Goal: Transaction & Acquisition: Purchase product/service

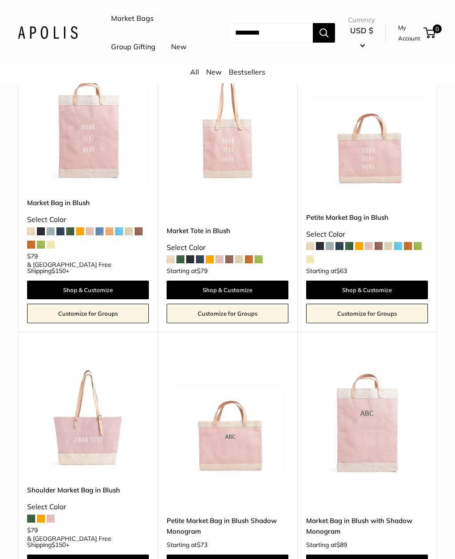
scroll to position [149, 0]
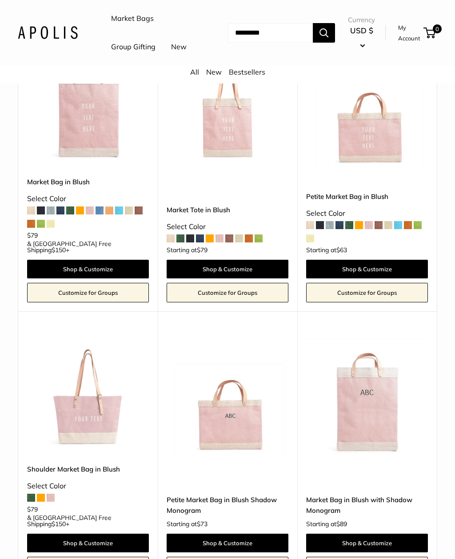
click at [385, 168] on img at bounding box center [367, 107] width 122 height 122
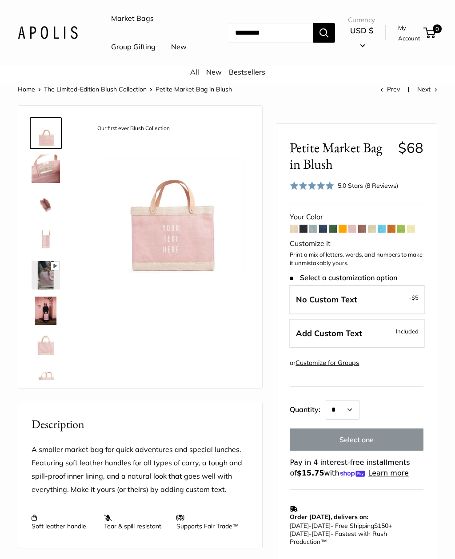
click at [296, 233] on span at bounding box center [293, 229] width 8 height 8
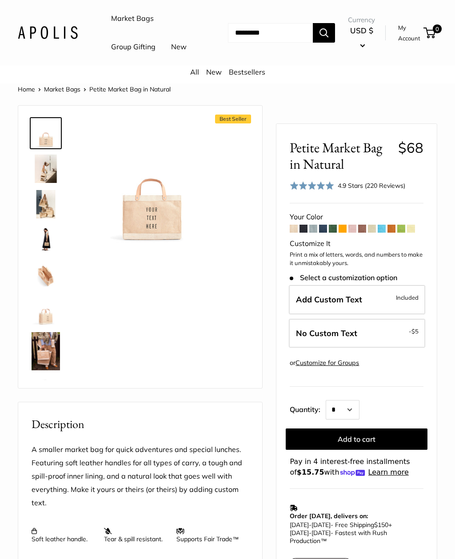
click at [349, 233] on span at bounding box center [352, 229] width 8 height 8
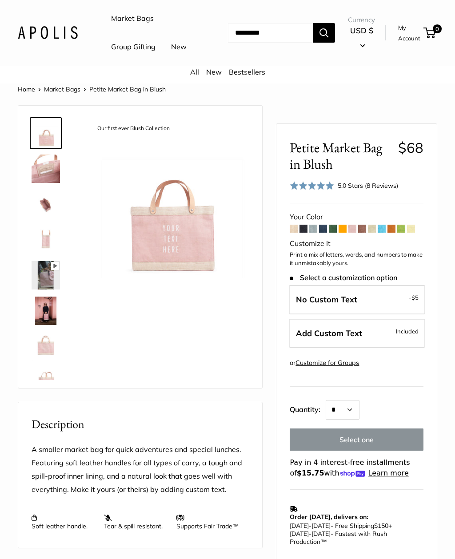
click at [336, 345] on label "Add Custom Text Included" at bounding box center [357, 333] width 136 height 29
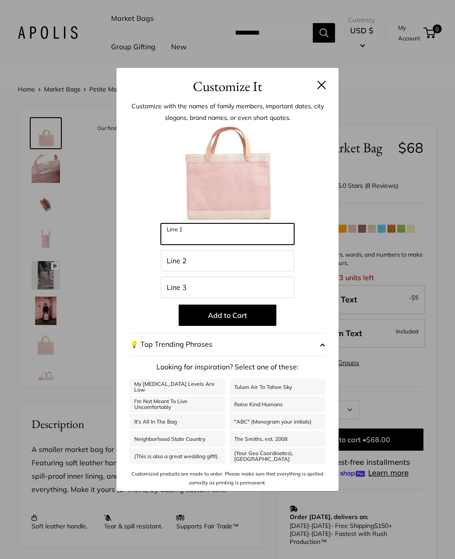
click at [254, 234] on input "Line 1" at bounding box center [227, 233] width 133 height 21
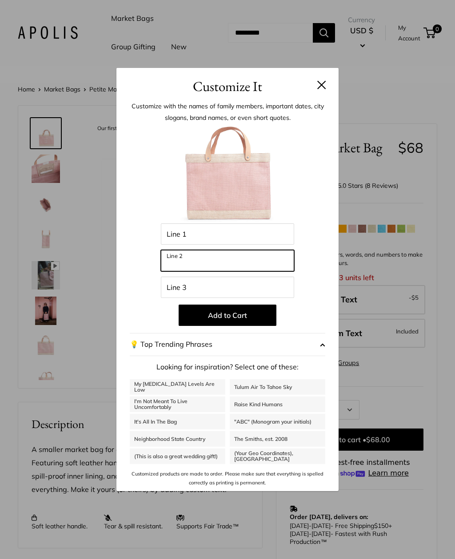
click at [230, 262] on input "Line 2" at bounding box center [227, 260] width 133 height 21
type input "***"
click at [238, 314] on button "Add to Cart" at bounding box center [227, 315] width 98 height 21
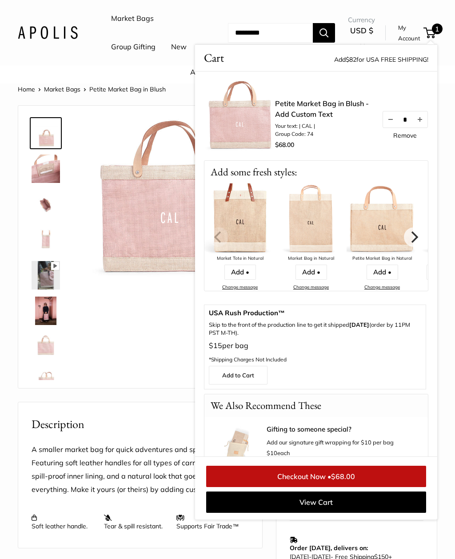
click at [153, 345] on div "Bird's eye view Pause Play % buffered 00:00 Unmute Mute Exit fullscreen Enter f…" at bounding box center [140, 247] width 222 height 265
